Goal: Transaction & Acquisition: Purchase product/service

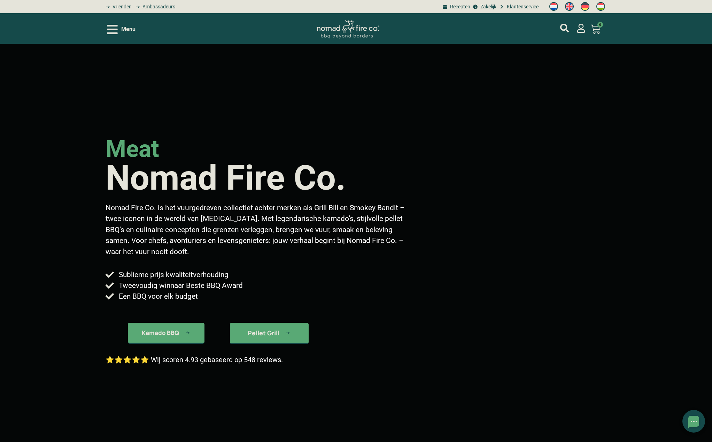
click at [117, 29] on icon "Open/Close Menu" at bounding box center [112, 29] width 11 height 9
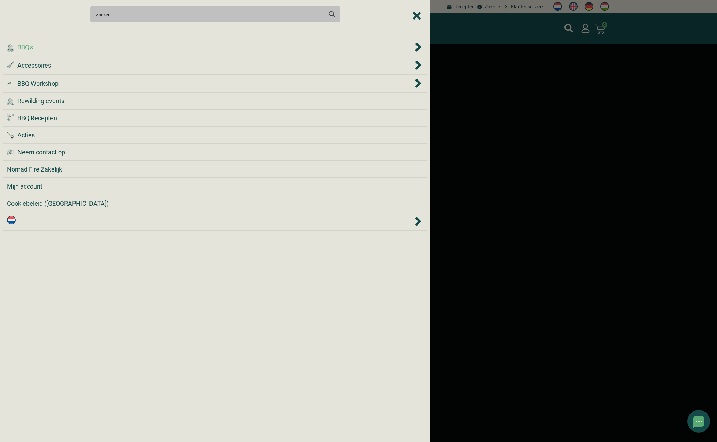
click at [418, 45] on icon "BBQ's" at bounding box center [419, 47] width 6 height 9
click at [31, 46] on span "BBQ's" at bounding box center [25, 47] width 16 height 9
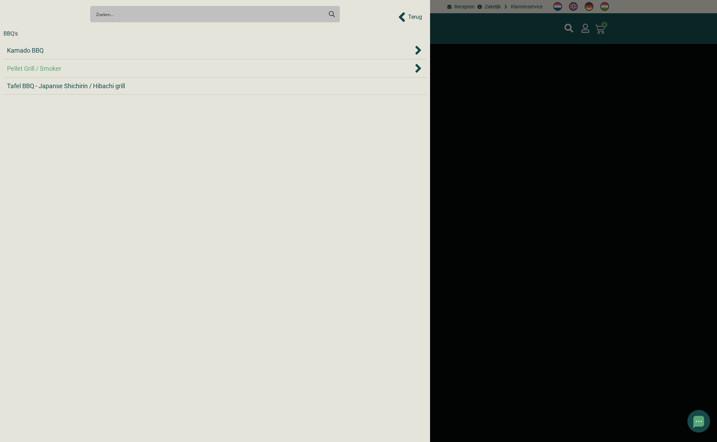
click at [34, 67] on span "Pellet Grill / Smoker" at bounding box center [34, 68] width 54 height 9
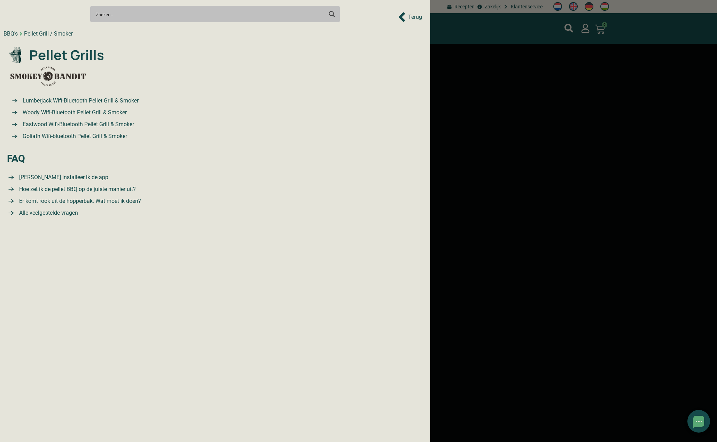
click at [53, 136] on span "Goliath Wifi-bluetooth Pellet Grill & Smoker" at bounding box center [74, 136] width 106 height 8
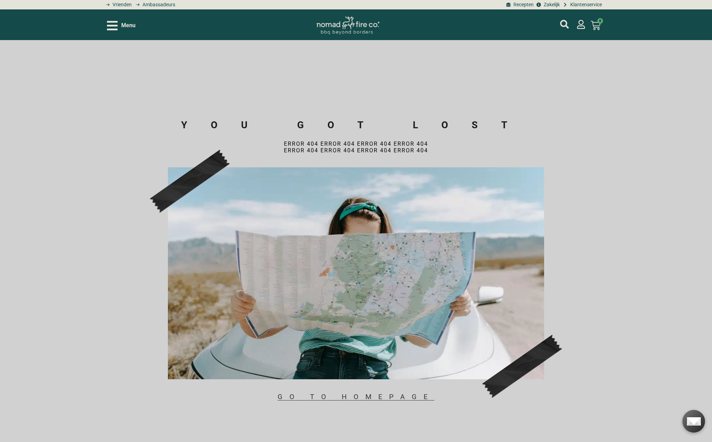
click at [107, 24] on icon "Open/Close Menu" at bounding box center [112, 26] width 11 height 12
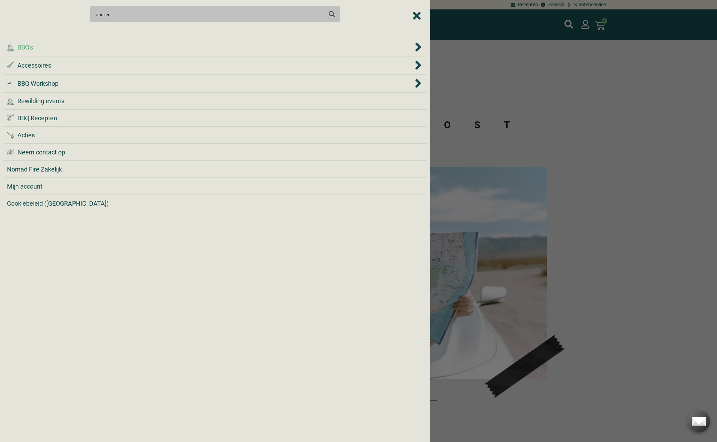
click at [25, 48] on span "BBQ's" at bounding box center [25, 47] width 16 height 9
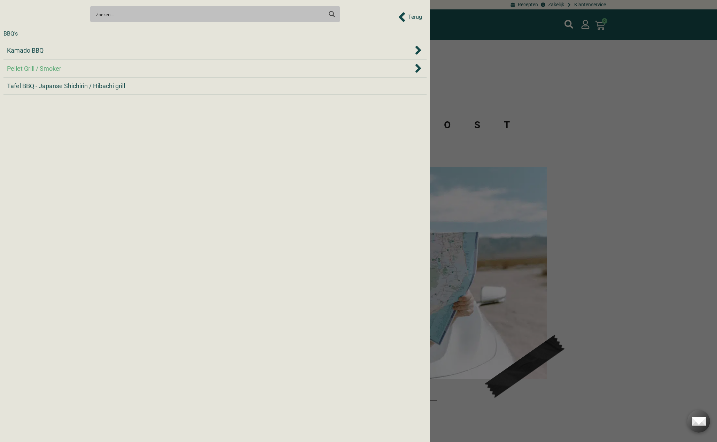
click at [31, 65] on span "Pellet Grill / Smoker" at bounding box center [34, 68] width 54 height 9
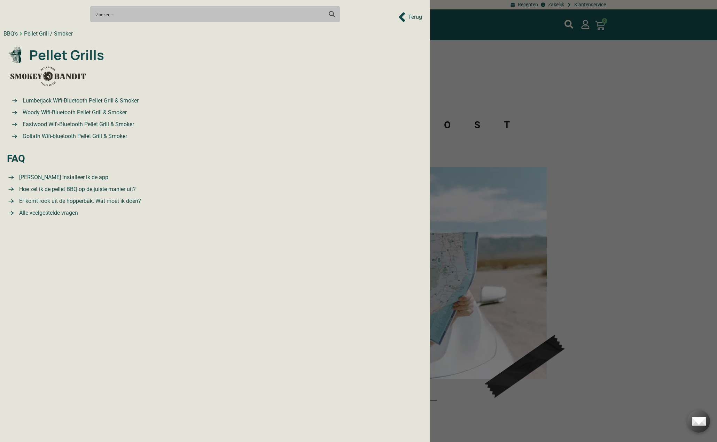
click at [72, 99] on span "Lumberjack Wifi-Bluetooth Pellet Grill & Smoker" at bounding box center [80, 101] width 118 height 8
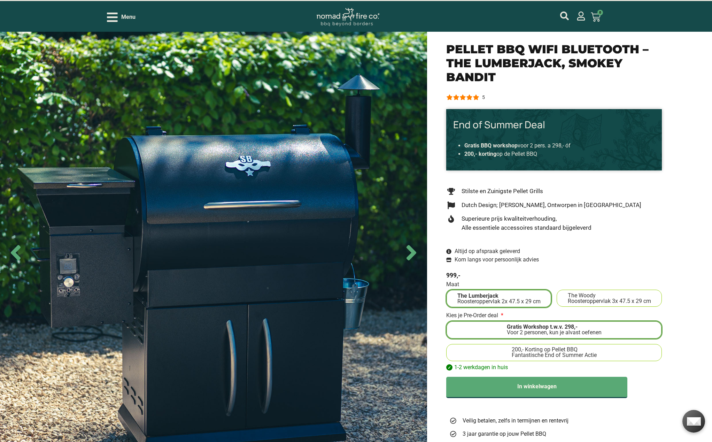
scroll to position [185, 0]
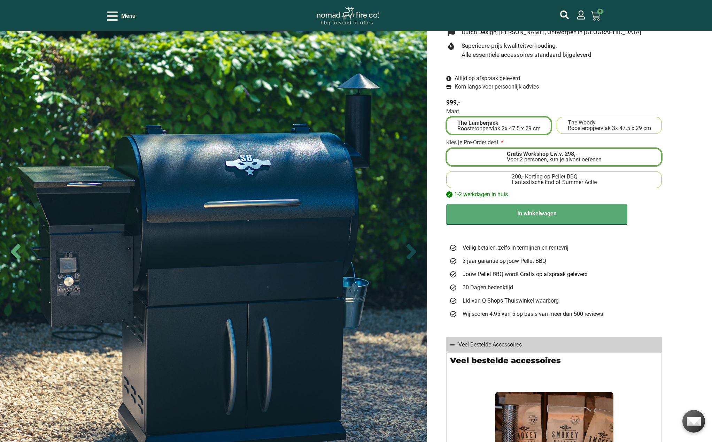
click at [411, 252] on icon "Next slide" at bounding box center [412, 251] width 10 height 15
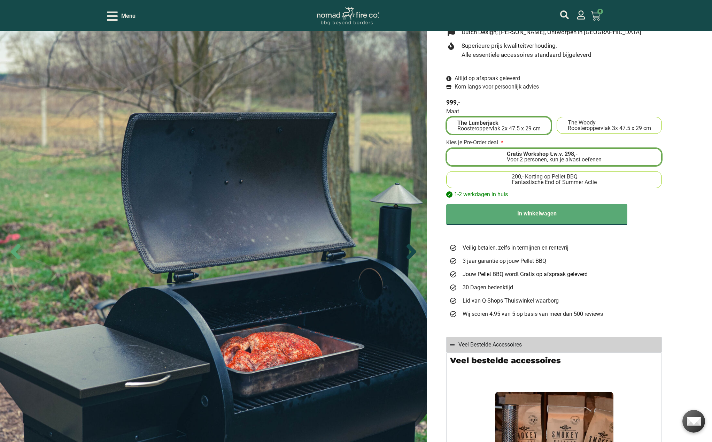
click at [411, 252] on icon "Next slide" at bounding box center [412, 251] width 10 height 15
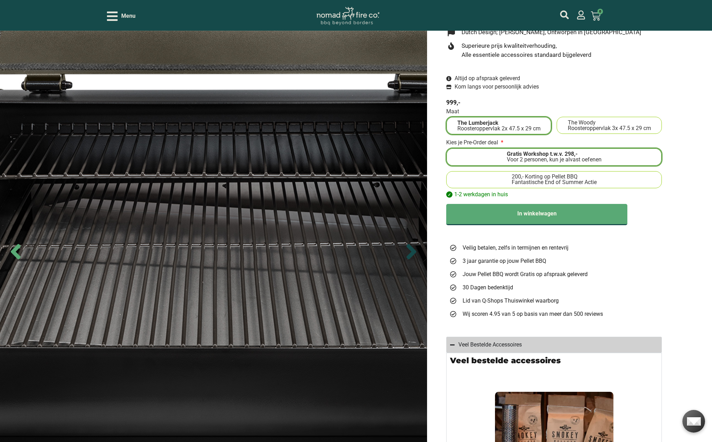
click at [411, 252] on icon "Next slide" at bounding box center [412, 251] width 10 height 15
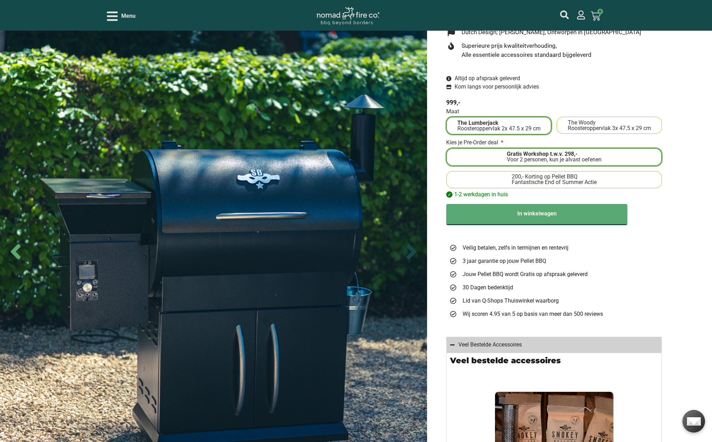
click at [411, 252] on icon "Next slide" at bounding box center [411, 251] width 24 height 24
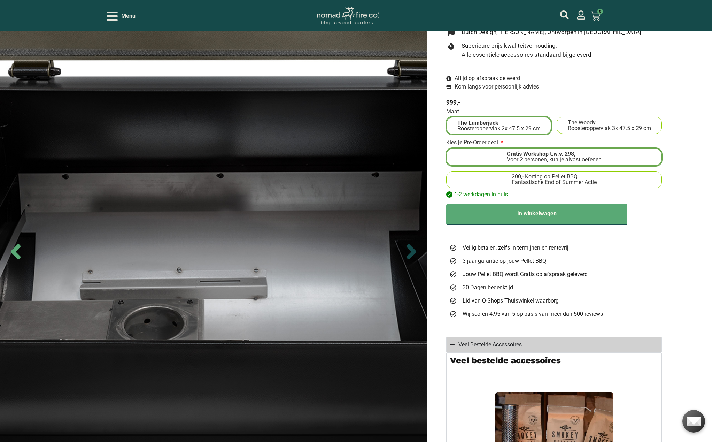
click at [411, 252] on icon "Next slide" at bounding box center [411, 251] width 24 height 24
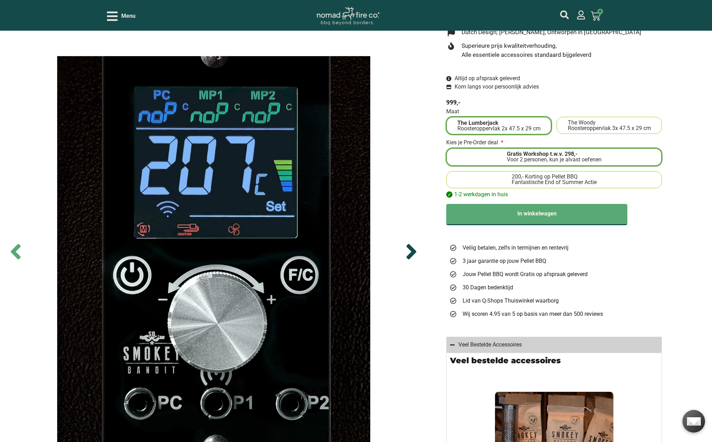
click at [411, 252] on icon "Next slide" at bounding box center [411, 251] width 24 height 24
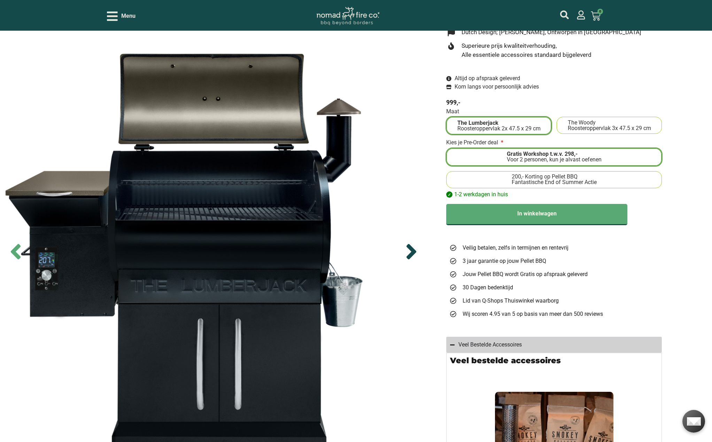
click at [411, 252] on icon "Next slide" at bounding box center [411, 251] width 24 height 24
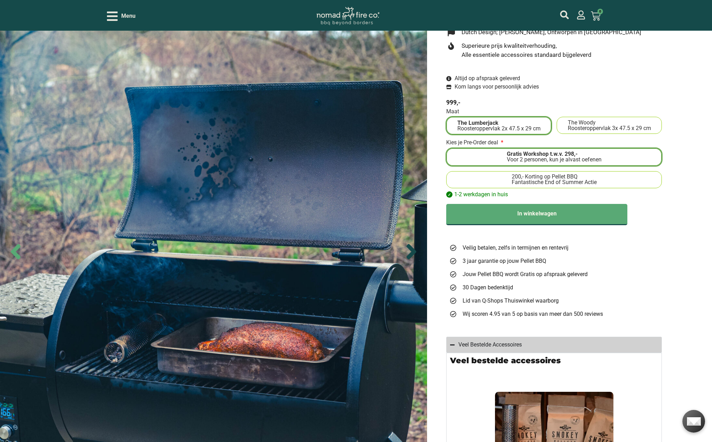
click at [409, 248] on icon "Next slide" at bounding box center [412, 251] width 10 height 15
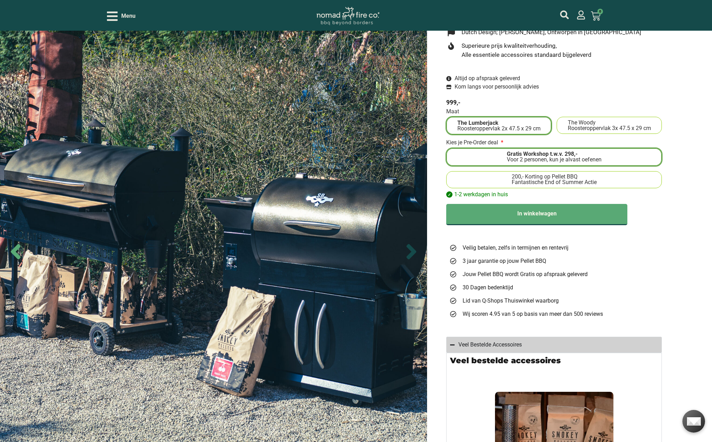
click at [406, 249] on icon "Next slide" at bounding box center [411, 251] width 24 height 24
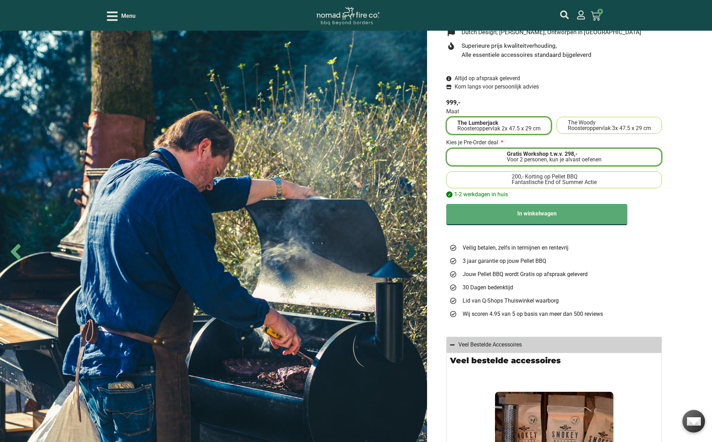
click at [406, 249] on icon "Next slide" at bounding box center [411, 251] width 24 height 24
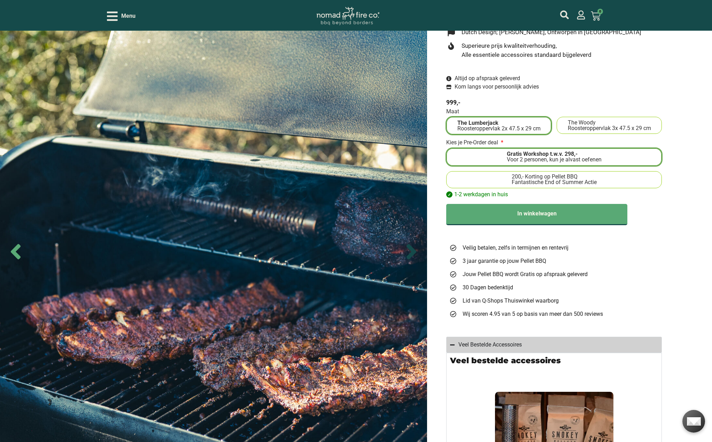
click at [406, 249] on icon "Next slide" at bounding box center [411, 251] width 24 height 24
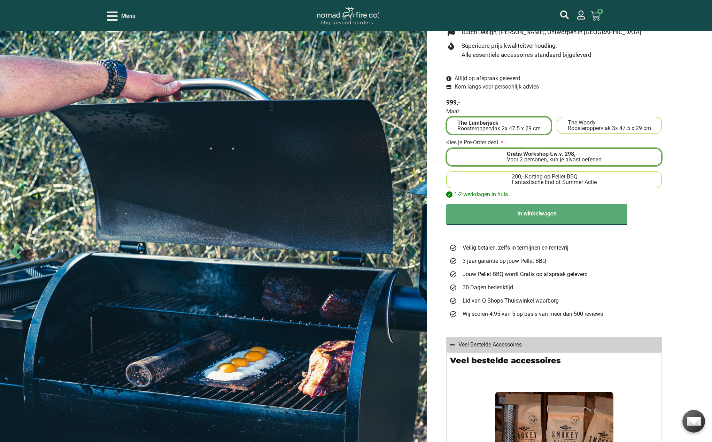
click at [406, 249] on icon "Next slide" at bounding box center [411, 251] width 24 height 24
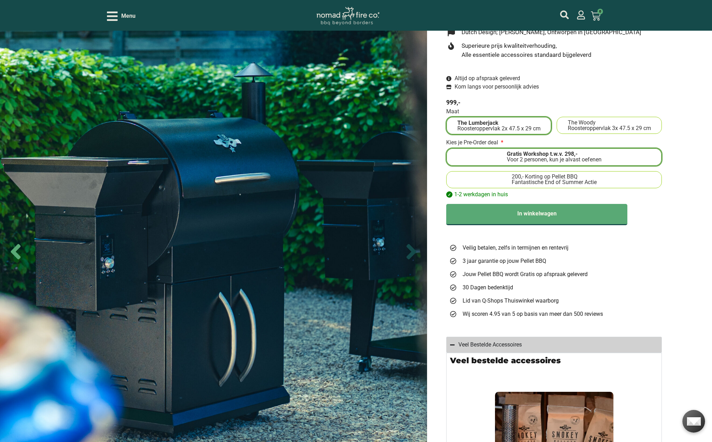
click at [406, 249] on icon "Next slide" at bounding box center [411, 251] width 24 height 24
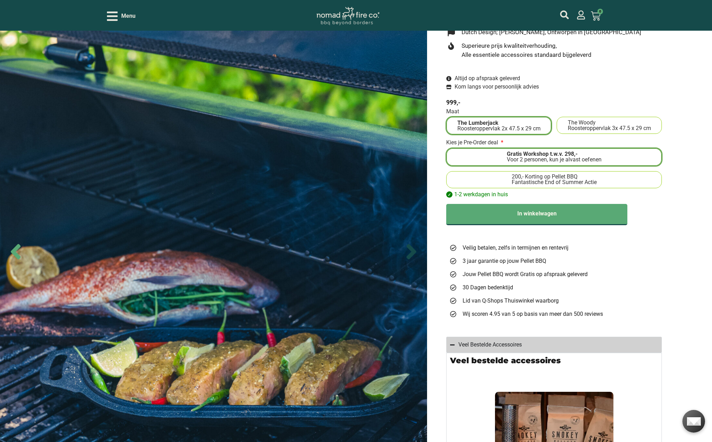
click at [406, 249] on icon "Next slide" at bounding box center [411, 251] width 24 height 24
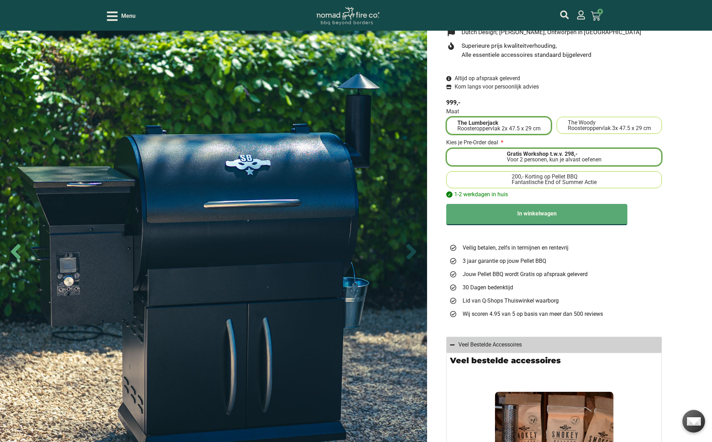
click at [406, 249] on icon "Next slide" at bounding box center [411, 251] width 24 height 24
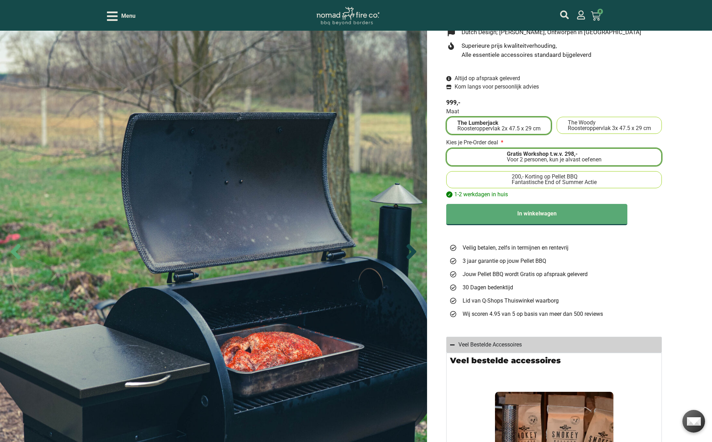
click at [406, 249] on icon "Next slide" at bounding box center [411, 251] width 24 height 24
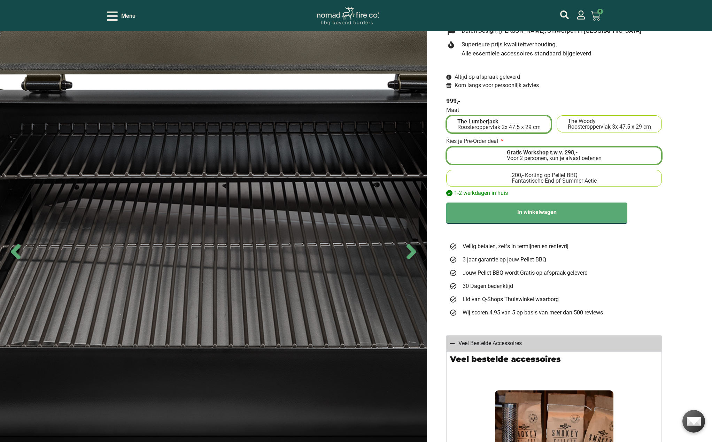
scroll to position [487, 0]
